Goal: Task Accomplishment & Management: Use online tool/utility

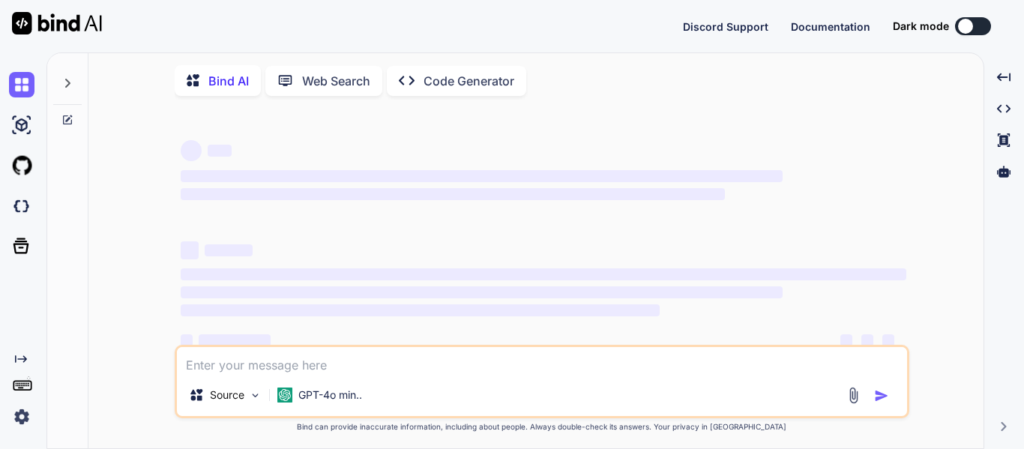
type textarea "x"
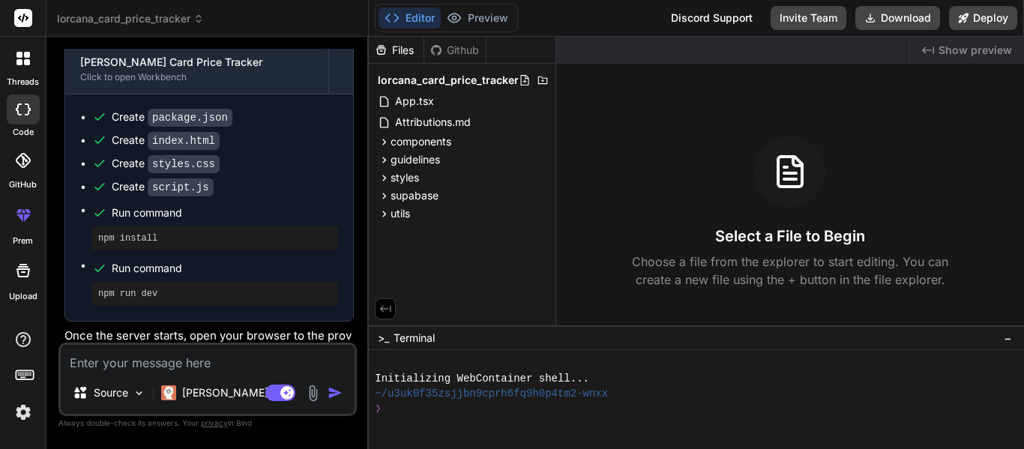
scroll to position [527, 0]
click at [22, 63] on icon at bounding box center [22, 58] width 13 height 13
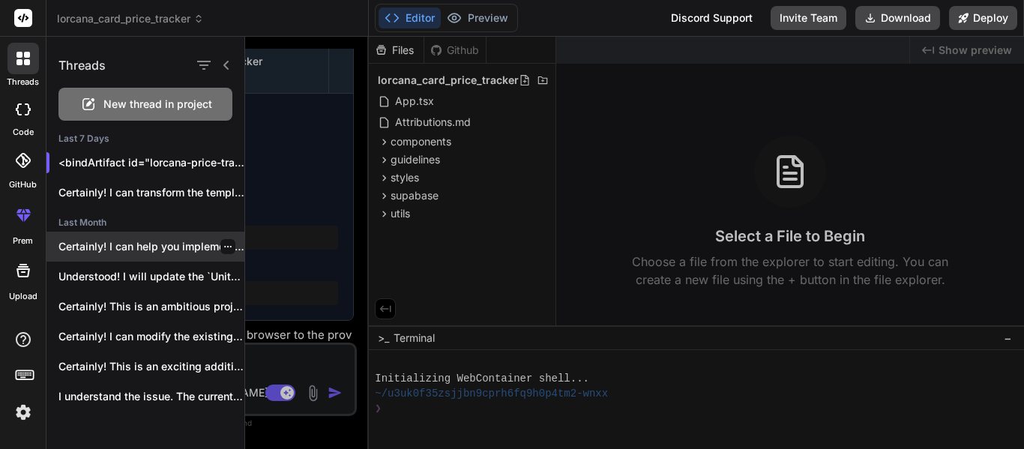
click at [148, 253] on p "Certainly! I can help you implement these..." at bounding box center [151, 246] width 186 height 15
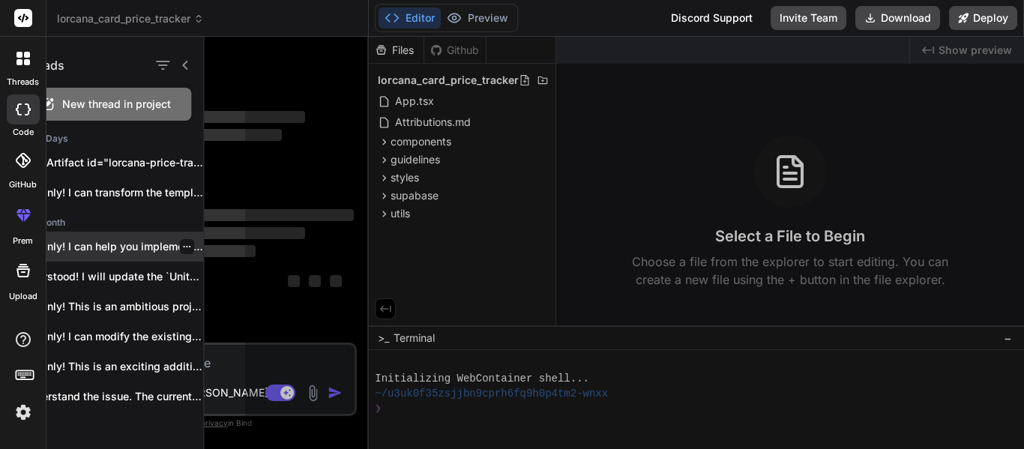
scroll to position [0, 0]
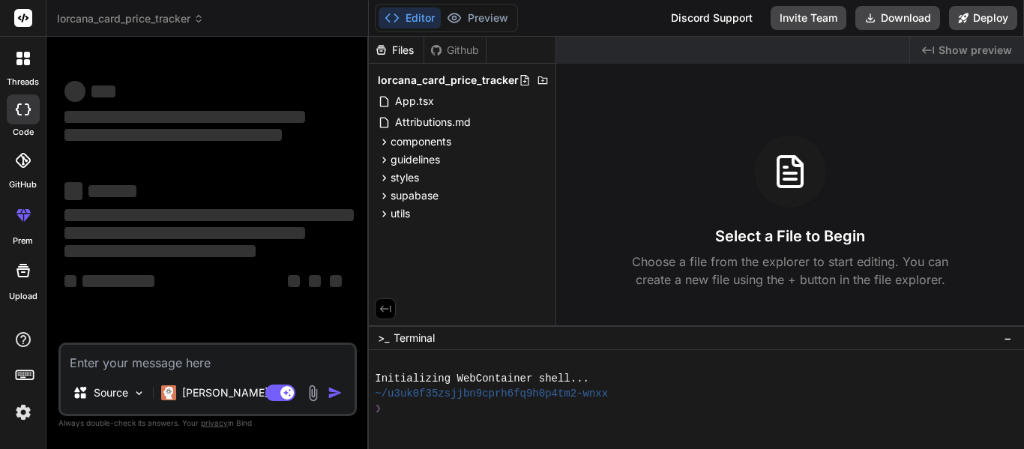
click at [10, 70] on div at bounding box center [22, 58] width 31 height 31
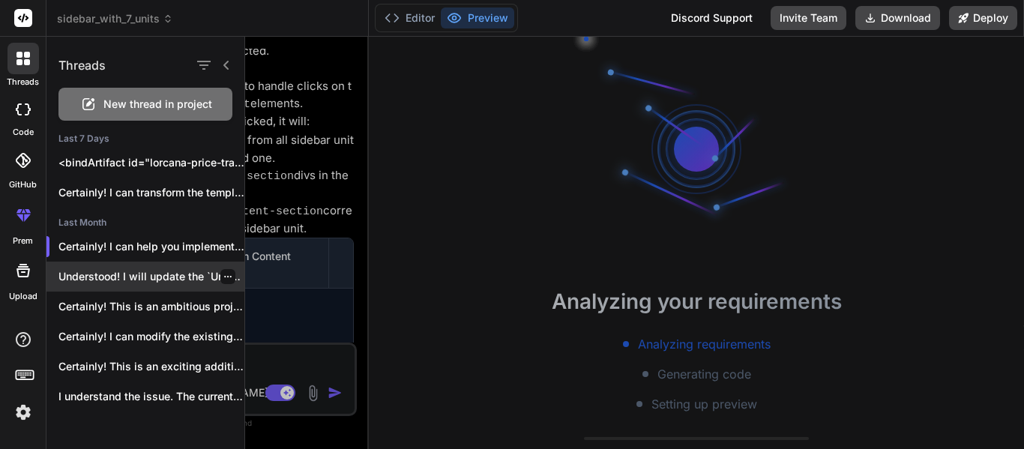
scroll to position [60, 0]
click at [148, 271] on p "Understood! I will update the `Unit1PretestPreviewPage.jsx` file..." at bounding box center [151, 276] width 186 height 15
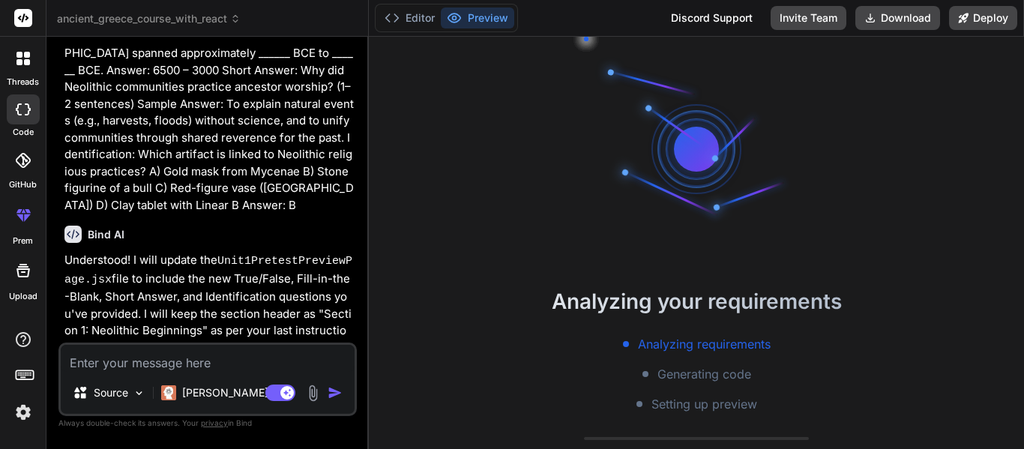
scroll to position [1937, 0]
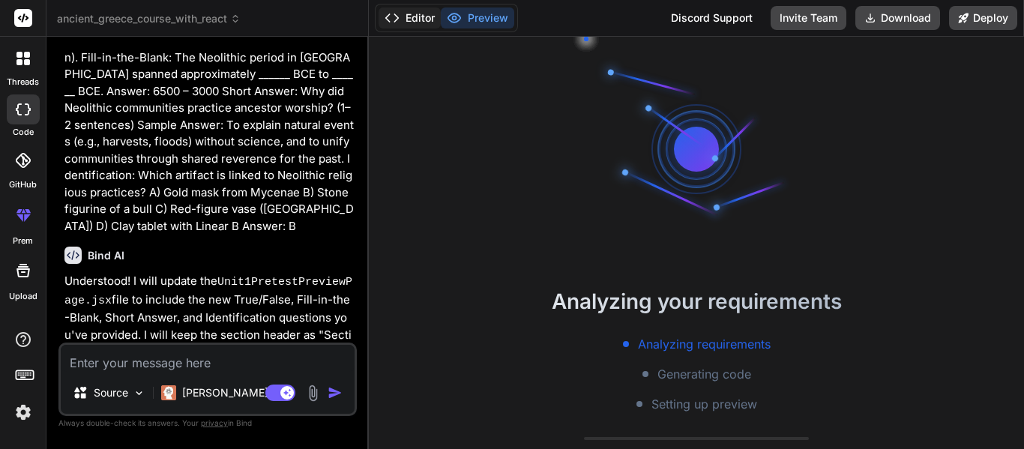
click at [427, 22] on button "Editor" at bounding box center [409, 17] width 62 height 21
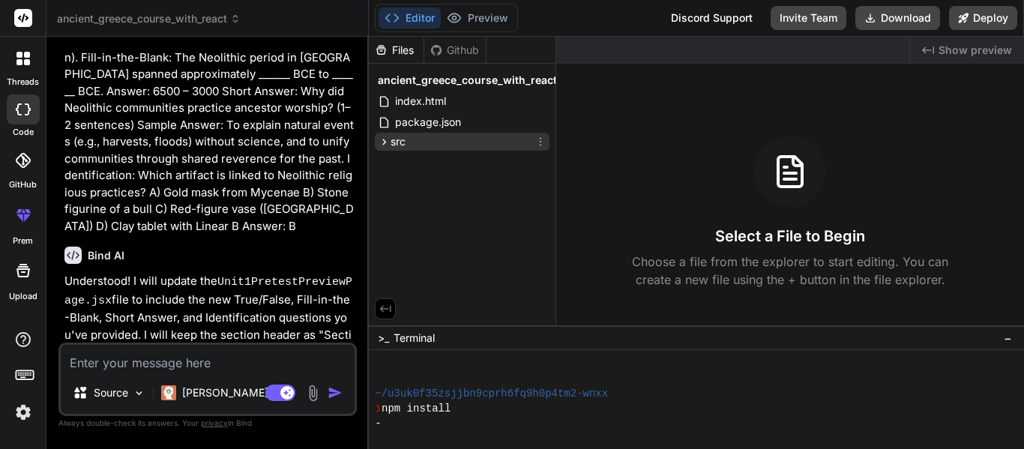
click at [419, 133] on div "src" at bounding box center [462, 142] width 175 height 18
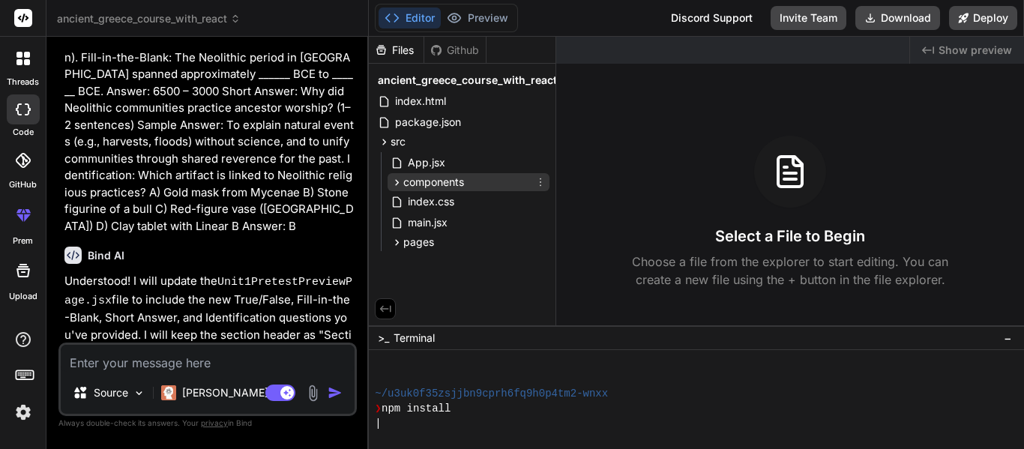
click at [428, 176] on span "components" at bounding box center [433, 182] width 61 height 15
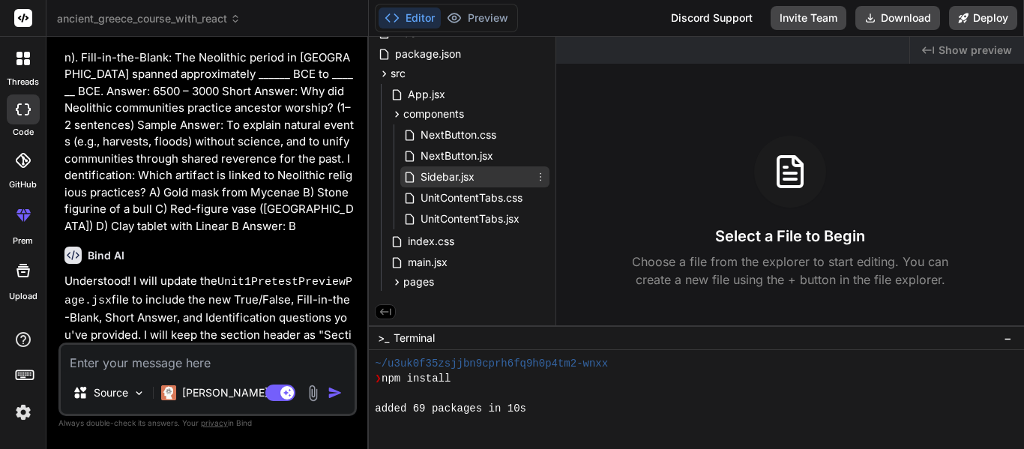
scroll to position [165, 0]
click at [444, 180] on span "Sidebar.jsx" at bounding box center [447, 177] width 57 height 18
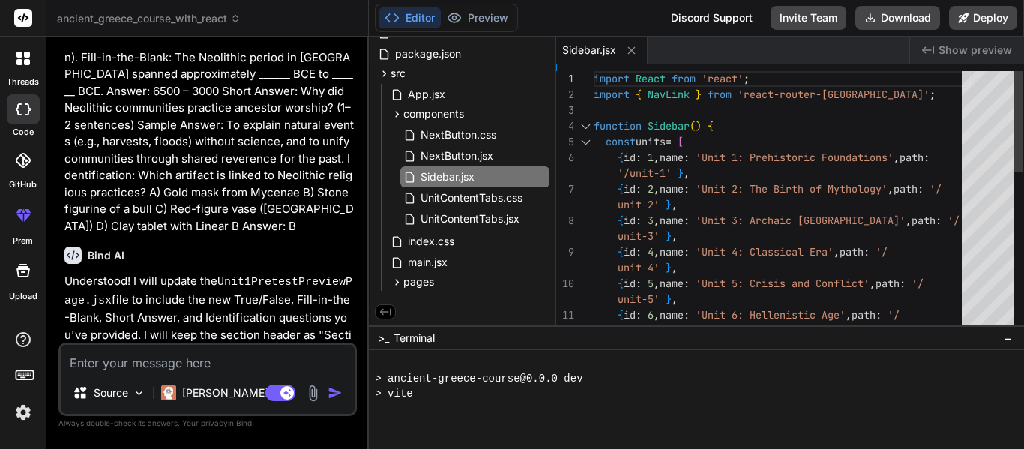
scroll to position [285, 0]
type textarea "x"
